Goal: Information Seeking & Learning: Learn about a topic

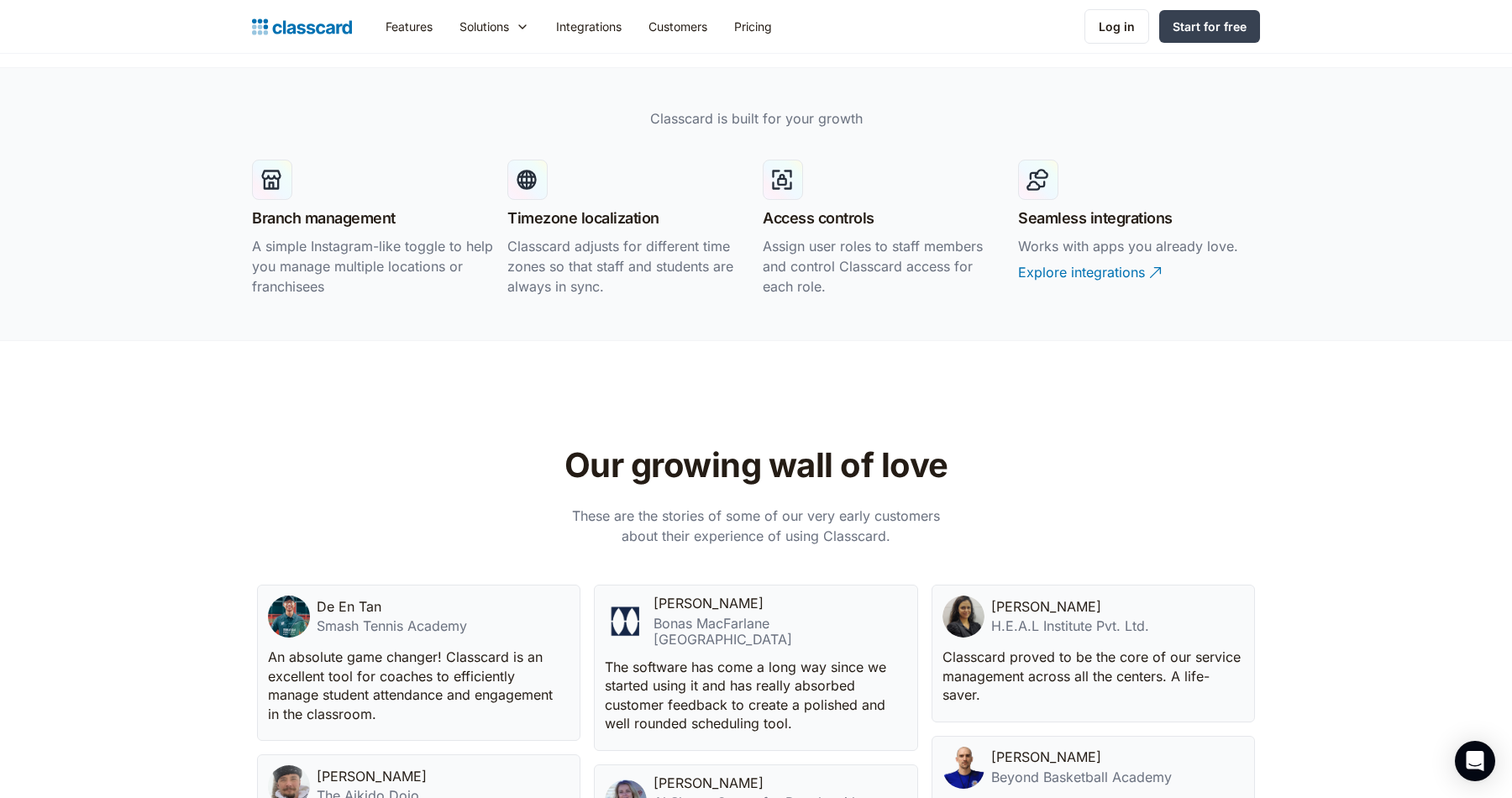
scroll to position [3405, 0]
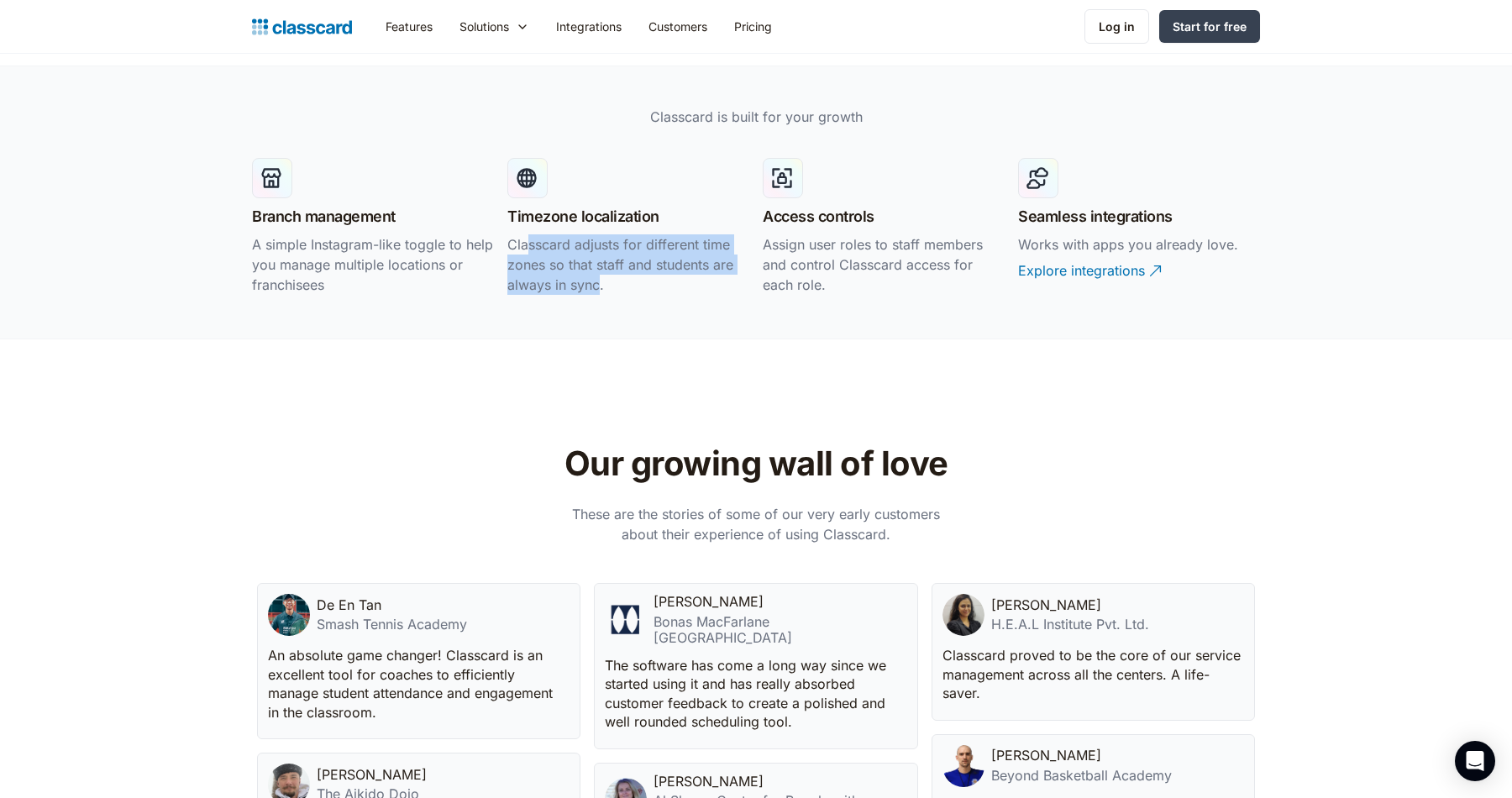
drag, startPoint x: 601, startPoint y: 291, endPoint x: 533, endPoint y: 241, distance: 84.4
click at [531, 235] on p "Classcard adjusts for different time zones so that staff and students are alway…" at bounding box center [628, 264] width 242 height 61
click at [562, 293] on p "Classcard adjusts for different time zones so that staff and students are alway…" at bounding box center [628, 264] width 242 height 61
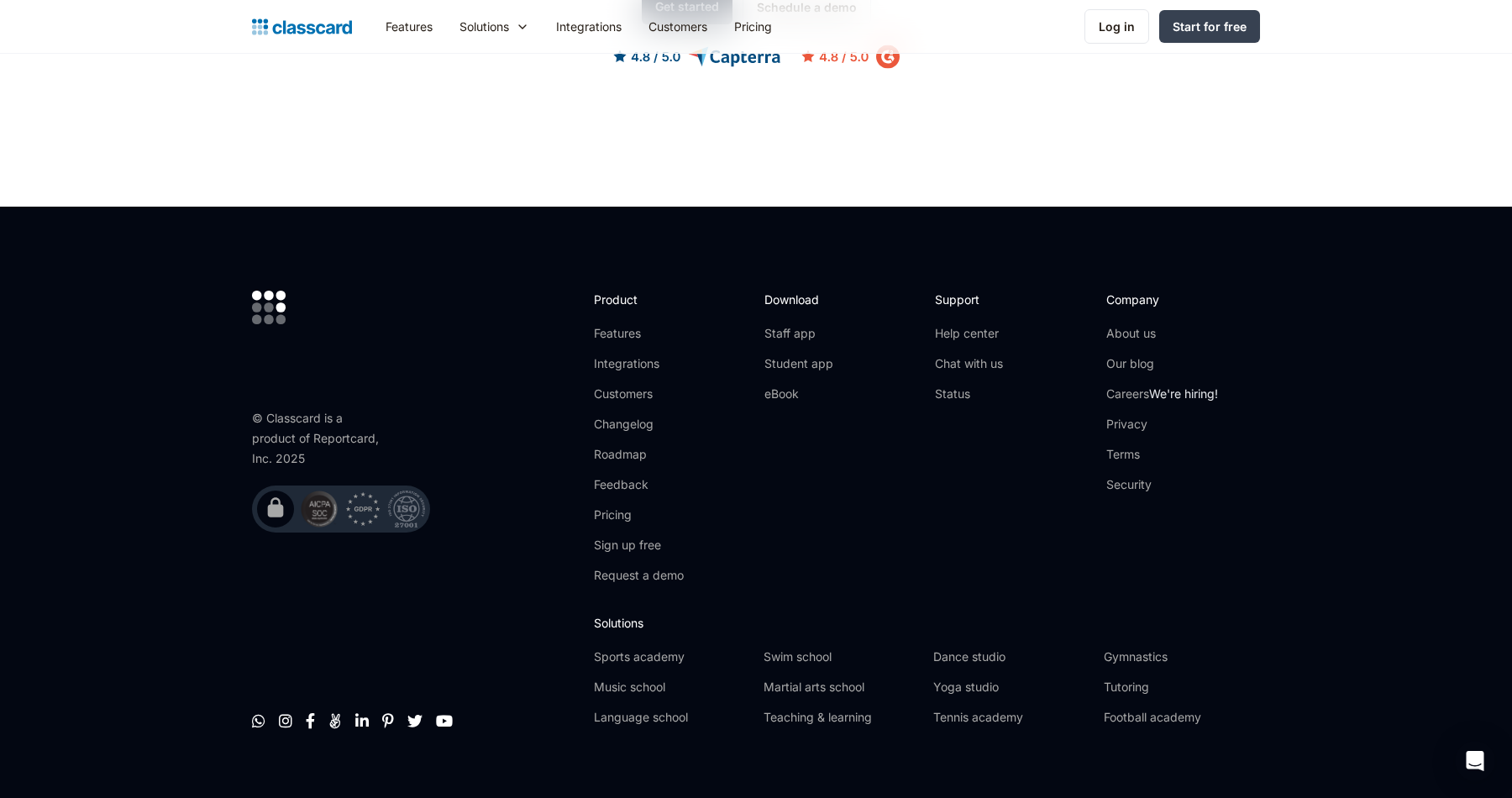
scroll to position [4954, 0]
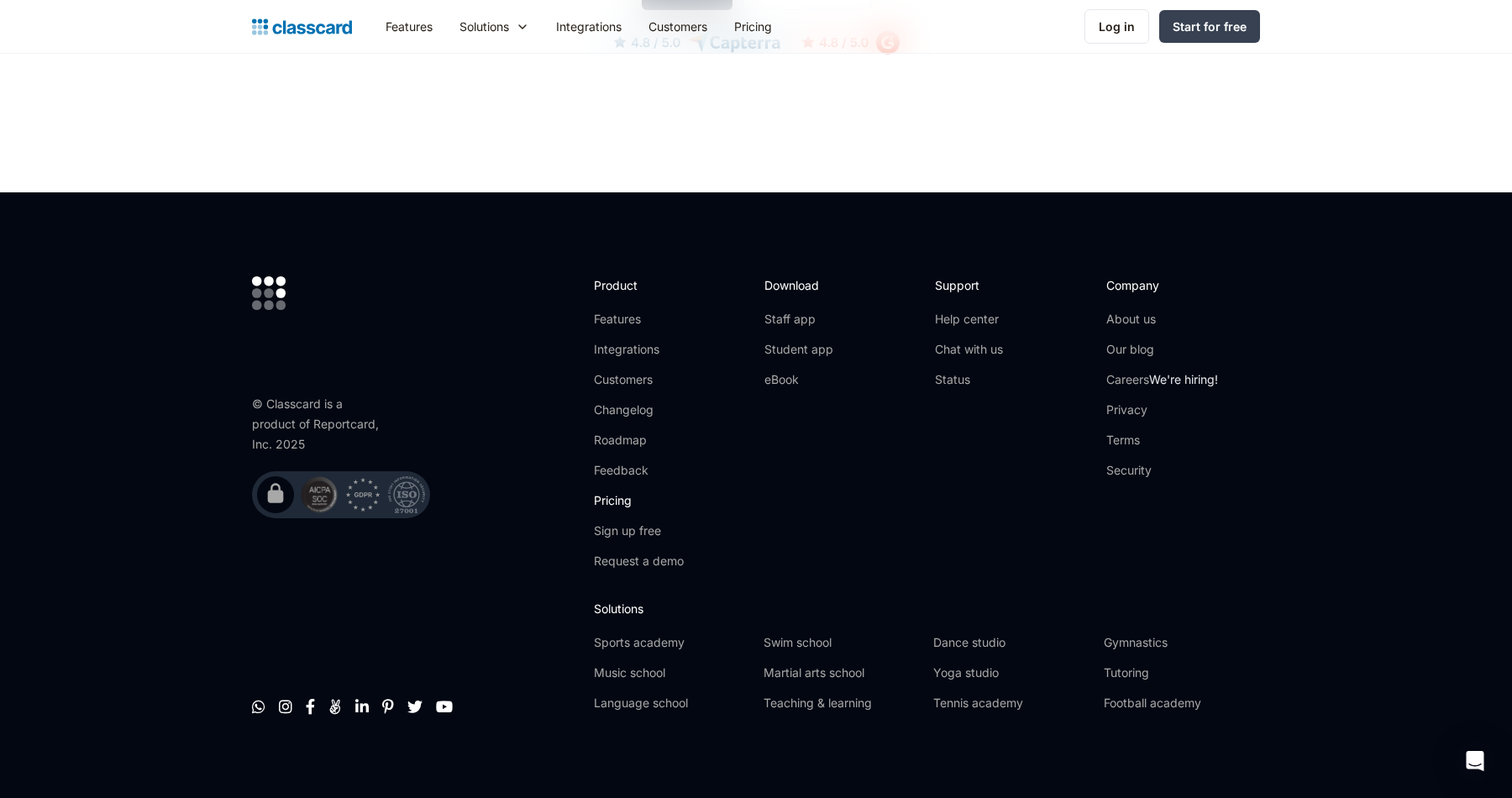
click at [626, 493] on link "Pricing" at bounding box center [639, 501] width 90 height 17
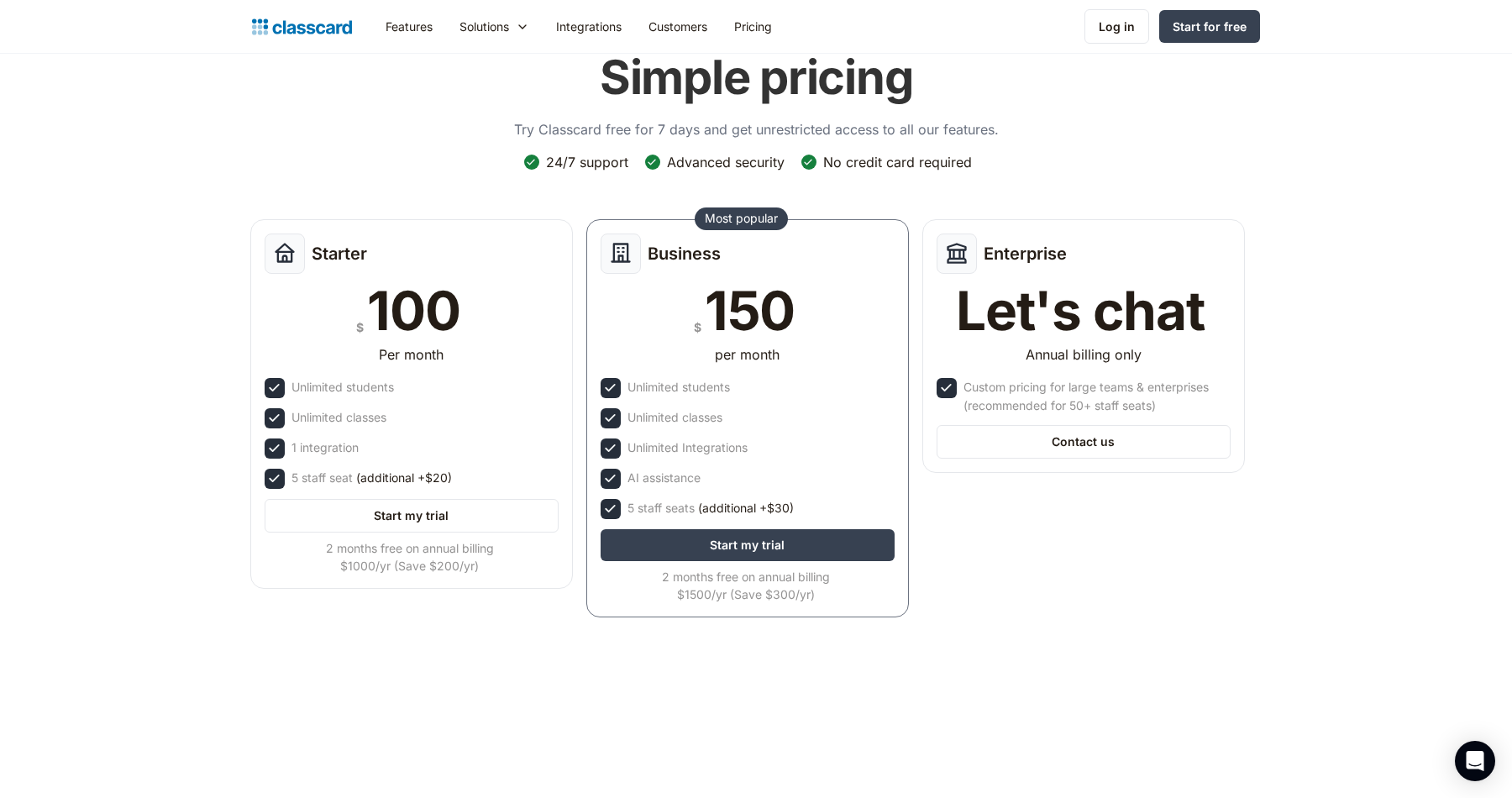
scroll to position [85, 0]
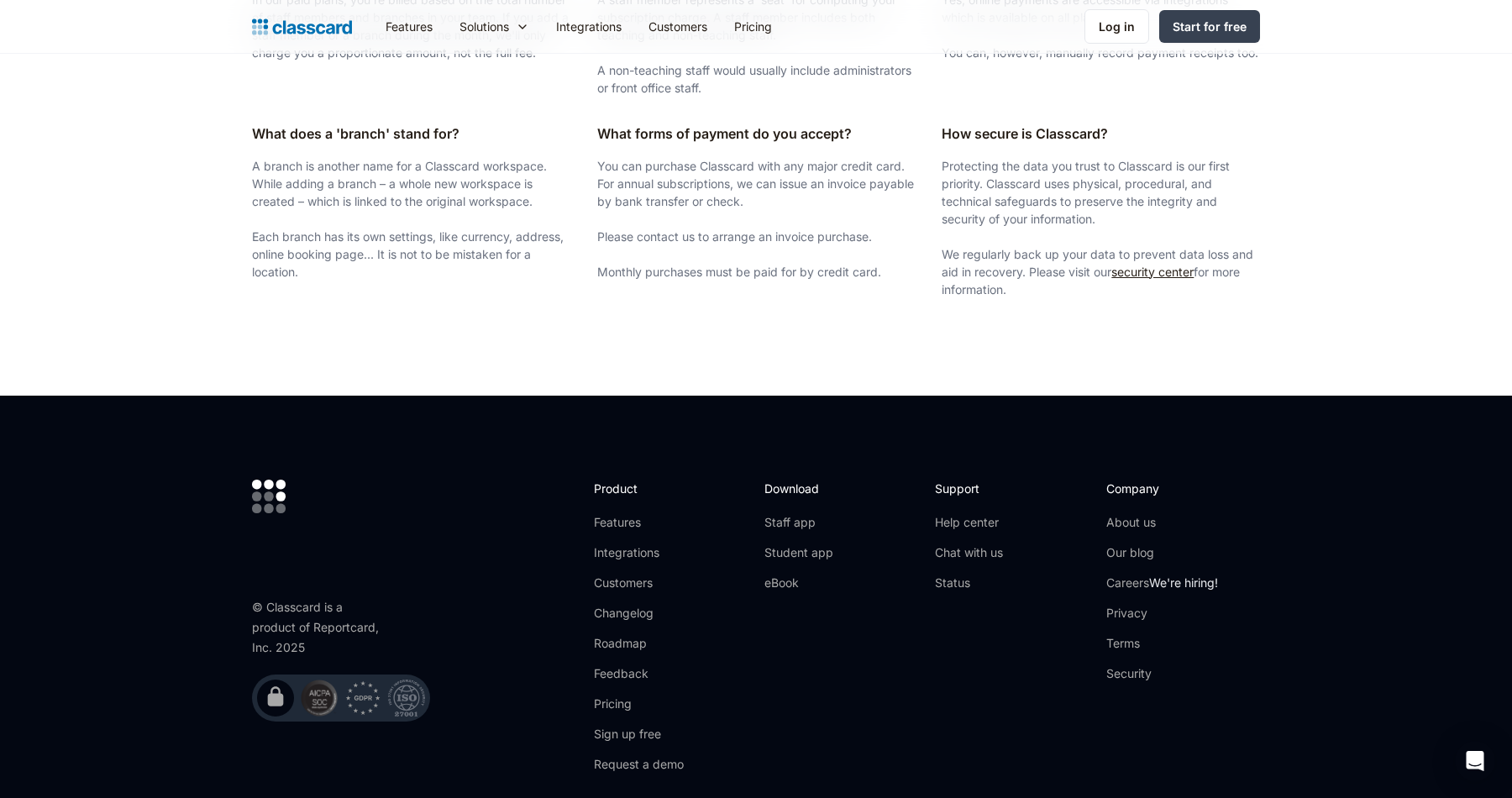
scroll to position [2922, 0]
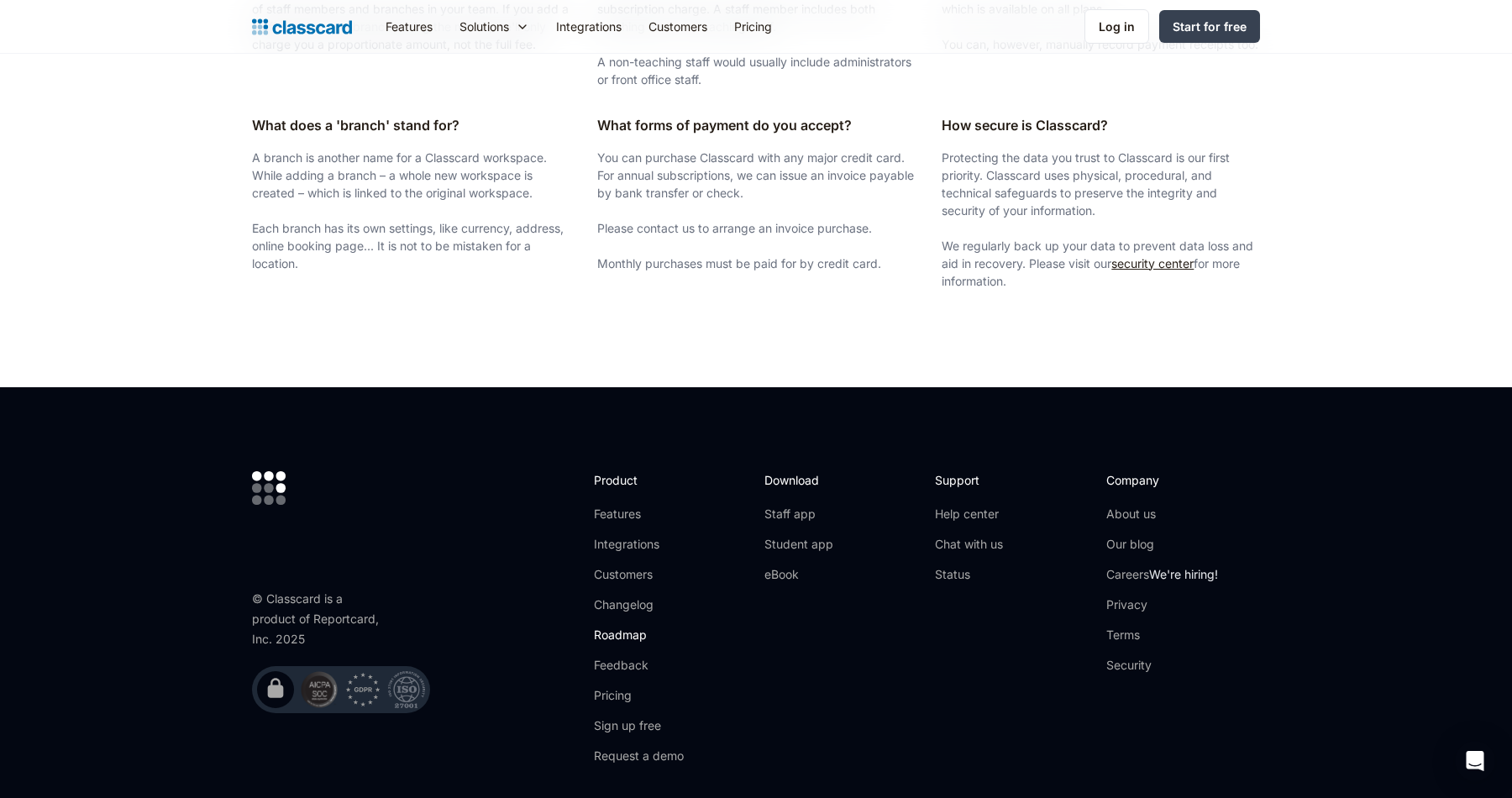
click at [641, 633] on link "Roadmap" at bounding box center [639, 635] width 90 height 17
